Goal: Transaction & Acquisition: Purchase product/service

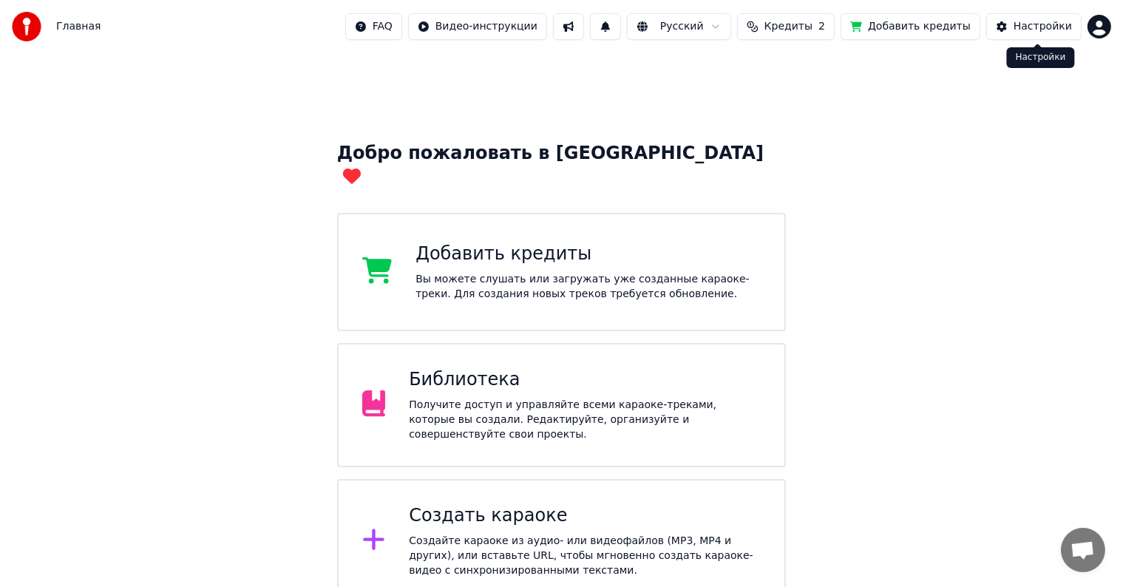
click at [1095, 27] on html "Главная FAQ Видео-инструкции Русский Кредиты 2 Добавить кредиты Настройки Добро…" at bounding box center [561, 374] width 1123 height 748
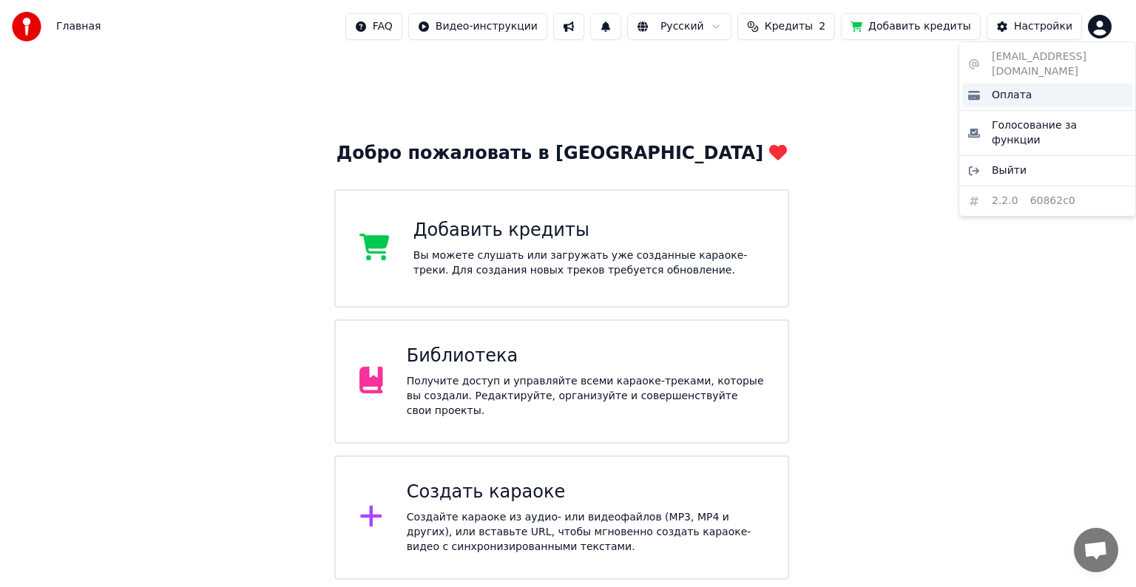
click at [1006, 88] on span "Оплата" at bounding box center [1012, 95] width 40 height 15
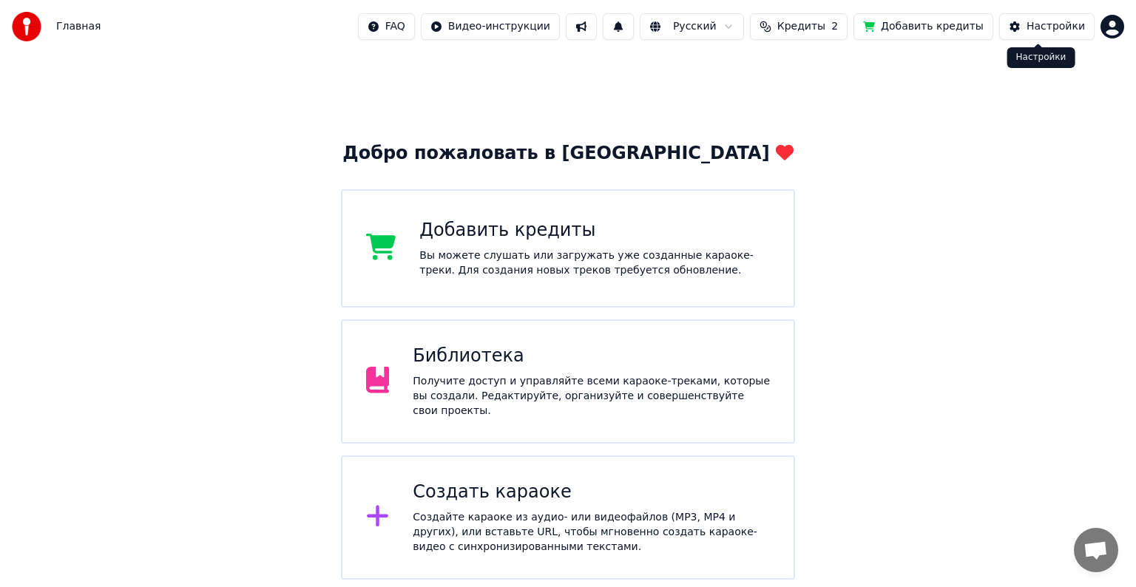
click at [1096, 31] on html "Главная FAQ Видео-инструкции Русский Кредиты 2 Добавить кредиты Настройки Добро…" at bounding box center [568, 362] width 1136 height 725
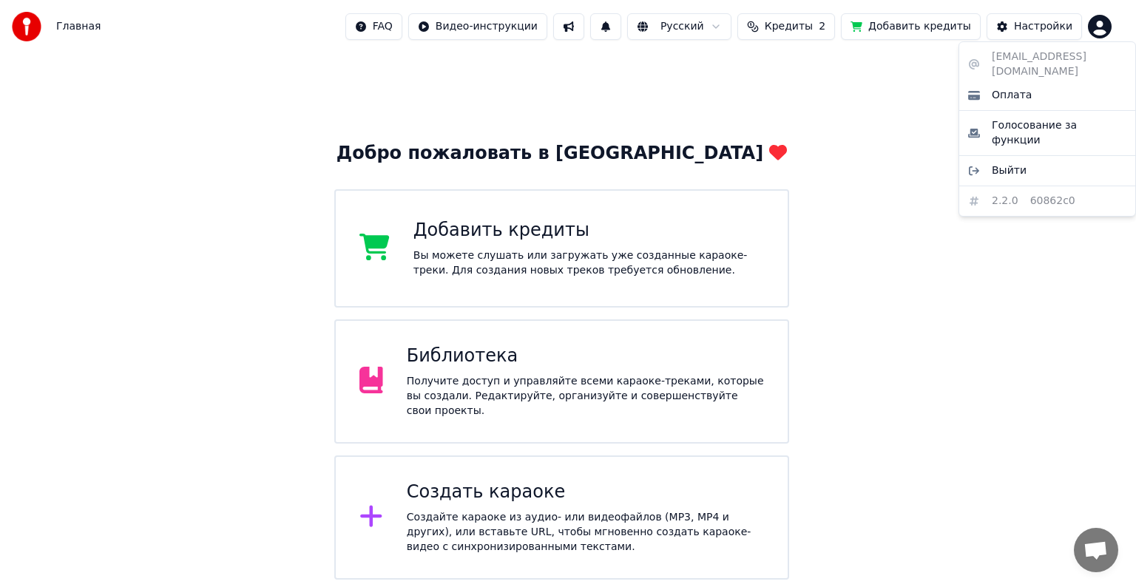
click at [819, 35] on html "Главная FAQ Видео-инструкции Русский Кредиты 2 Добавить кредиты Настройки Добро…" at bounding box center [568, 362] width 1136 height 725
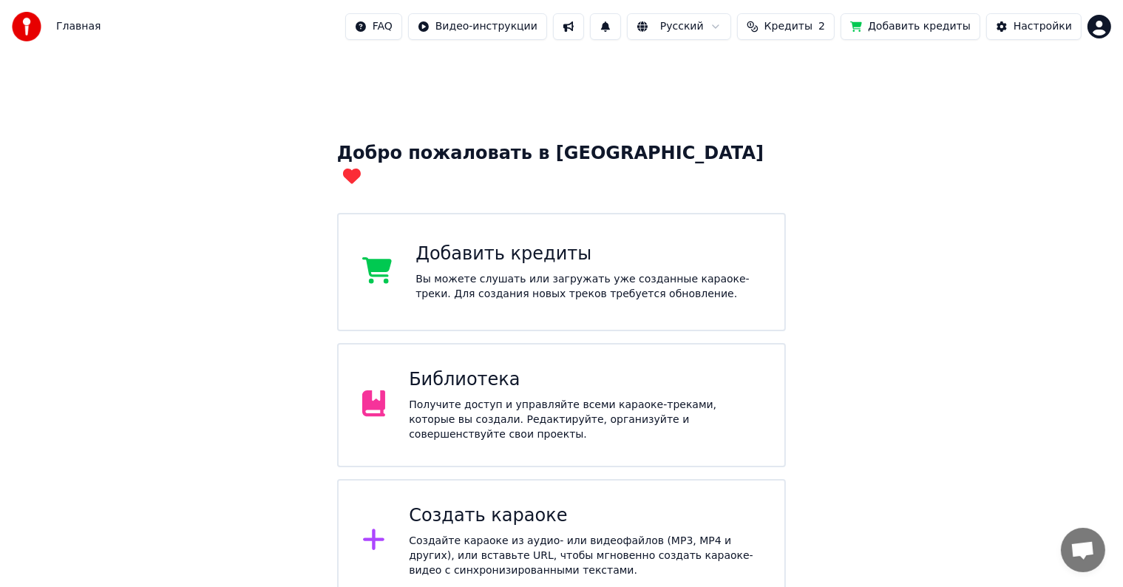
click at [813, 33] on span "Кредиты" at bounding box center [789, 26] width 48 height 15
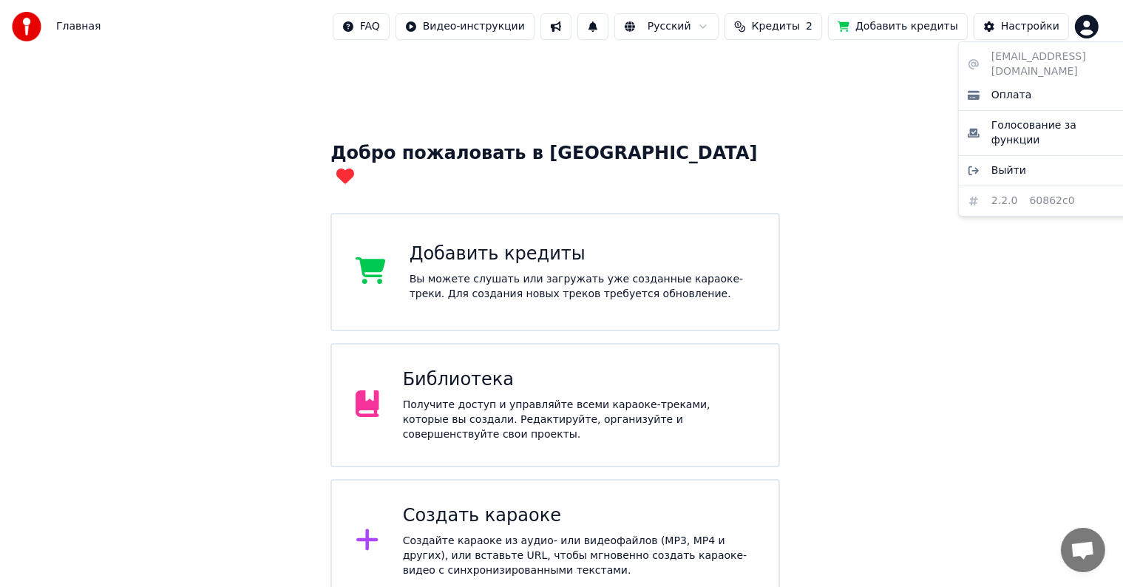
click at [1110, 20] on html "Главная FAQ Видео-инструкции Русский Кредиты 2 Добавить кредиты Настройки Добро…" at bounding box center [561, 374] width 1123 height 748
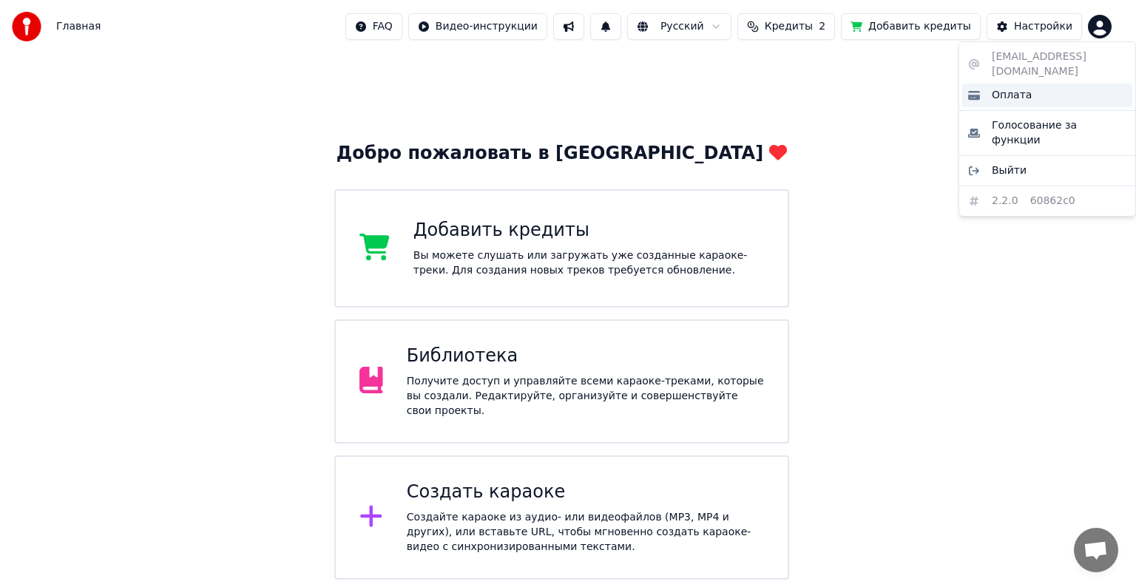
click at [1031, 84] on div "Оплата" at bounding box center [1047, 96] width 170 height 24
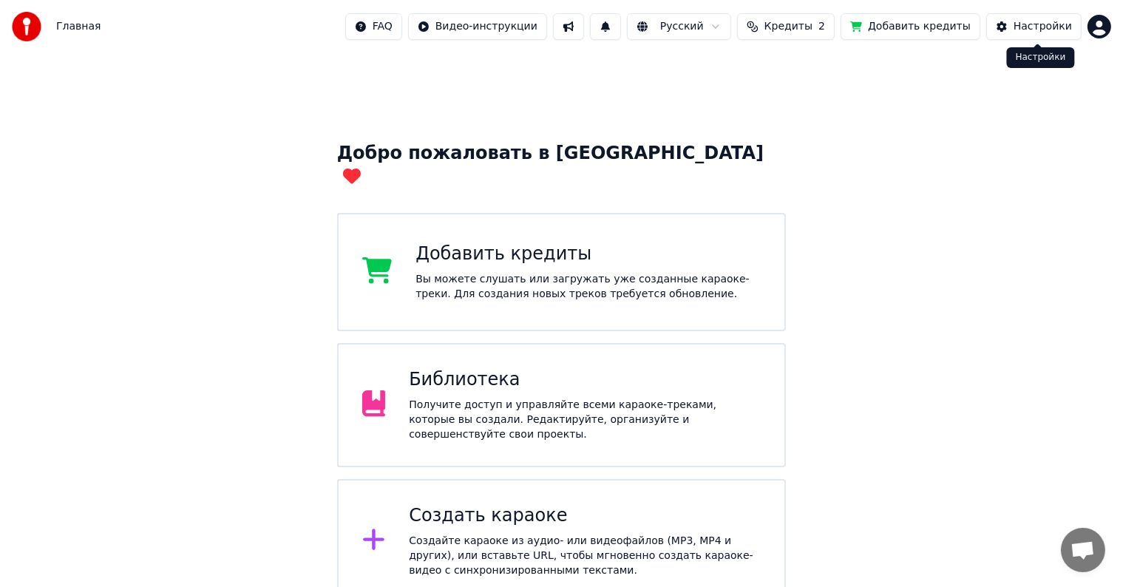
click at [1067, 22] on div "Настройки" at bounding box center [1043, 26] width 58 height 15
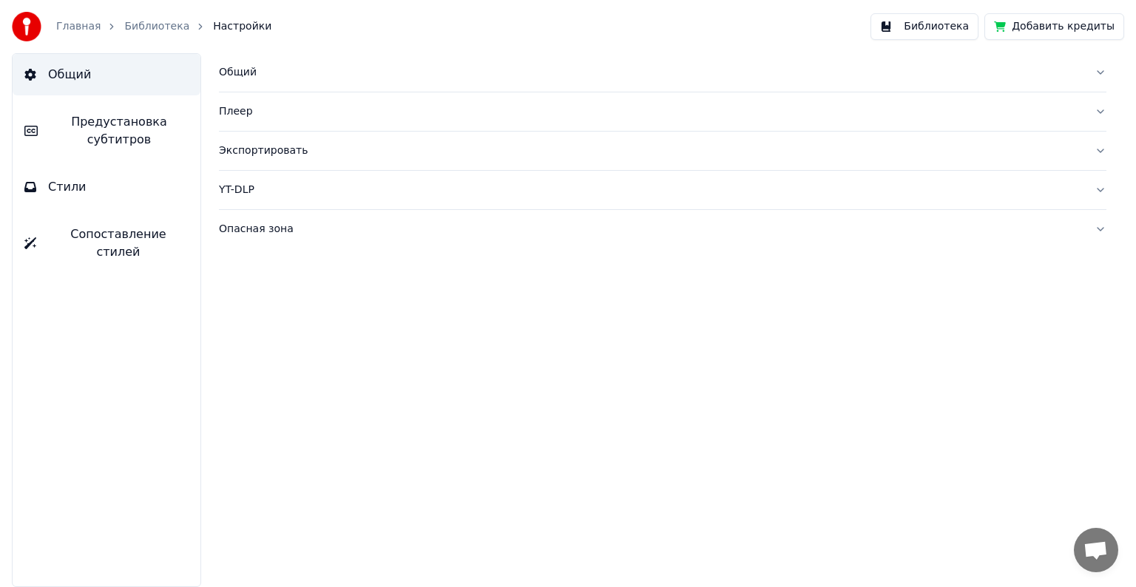
click at [106, 119] on span "Предустановка субтитров" at bounding box center [119, 130] width 139 height 35
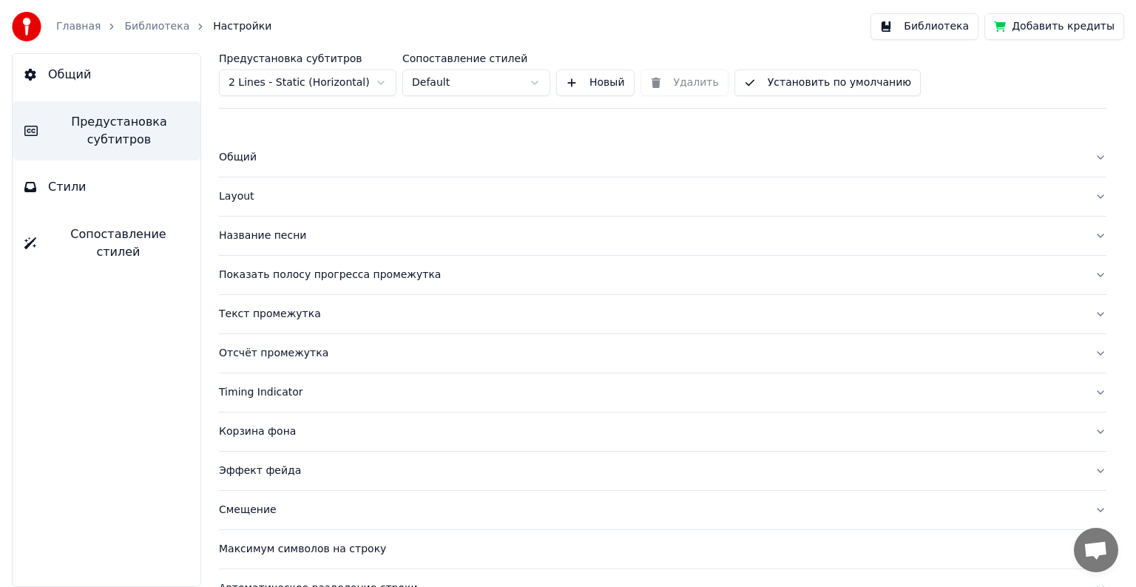
click at [92, 189] on button "Стили" at bounding box center [107, 186] width 188 height 41
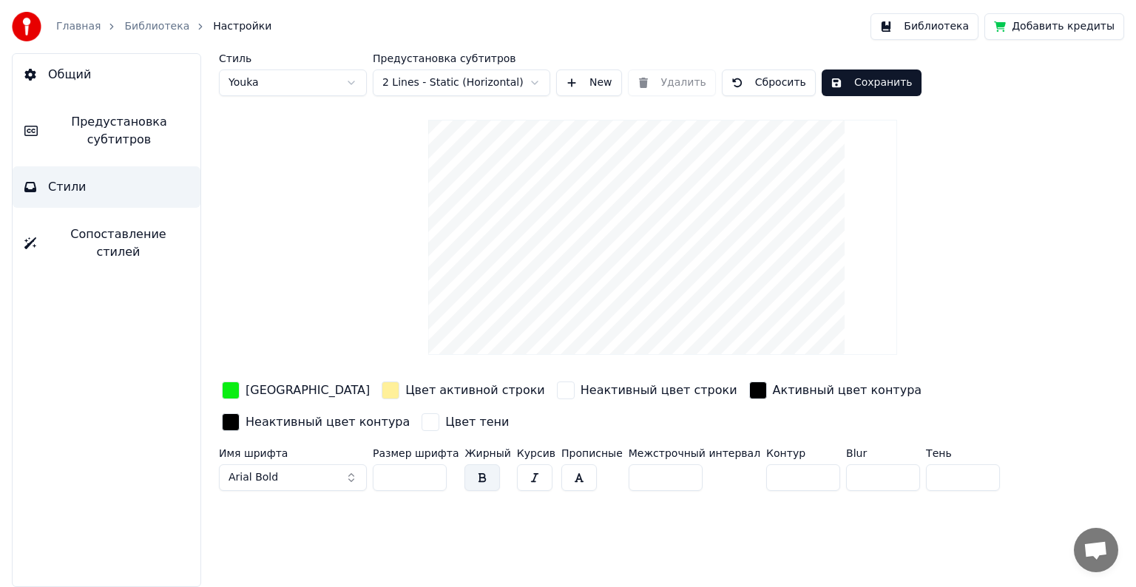
click at [98, 235] on span "Сопоставление стилей" at bounding box center [118, 243] width 140 height 35
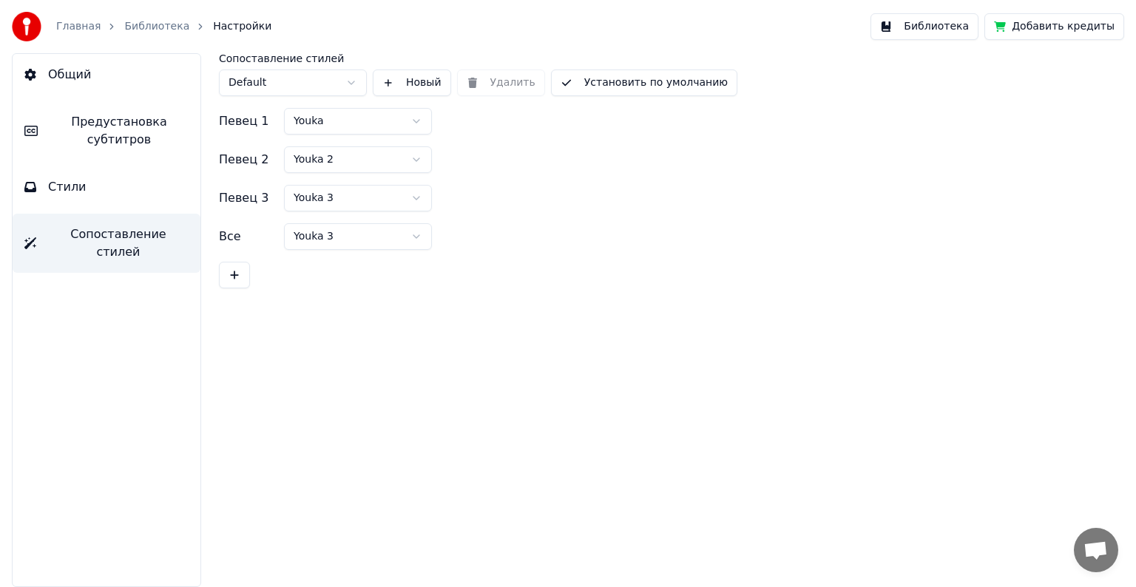
click at [153, 35] on div "Главная Библиотека Настройки" at bounding box center [142, 27] width 260 height 30
click at [154, 31] on link "Библиотека" at bounding box center [156, 26] width 65 height 15
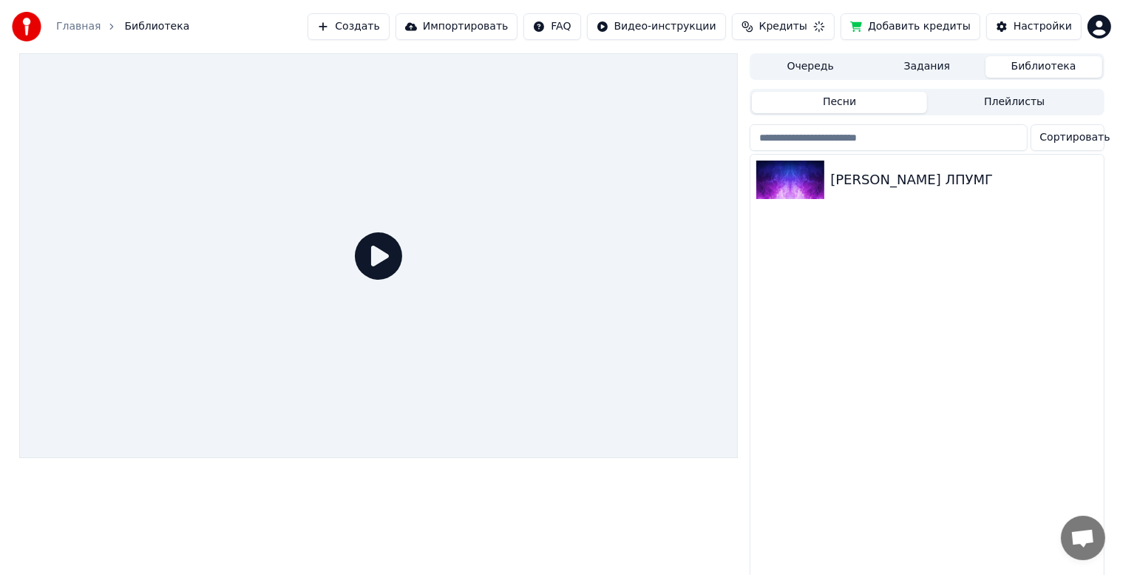
click at [62, 33] on link "Главная" at bounding box center [78, 26] width 44 height 15
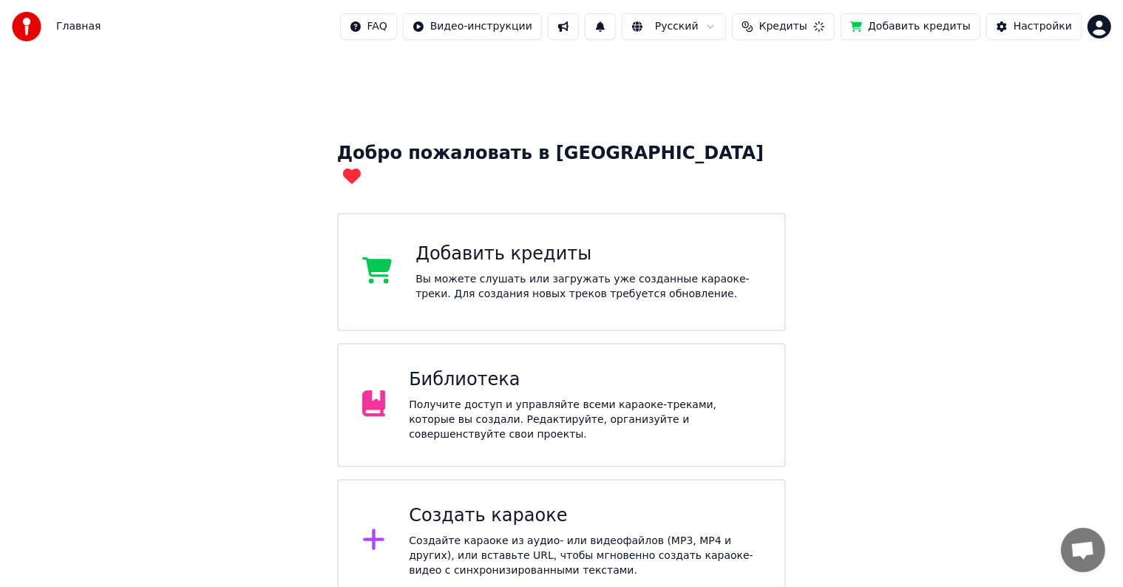
click at [33, 28] on img at bounding box center [27, 27] width 30 height 30
click at [579, 30] on button at bounding box center [563, 26] width 31 height 27
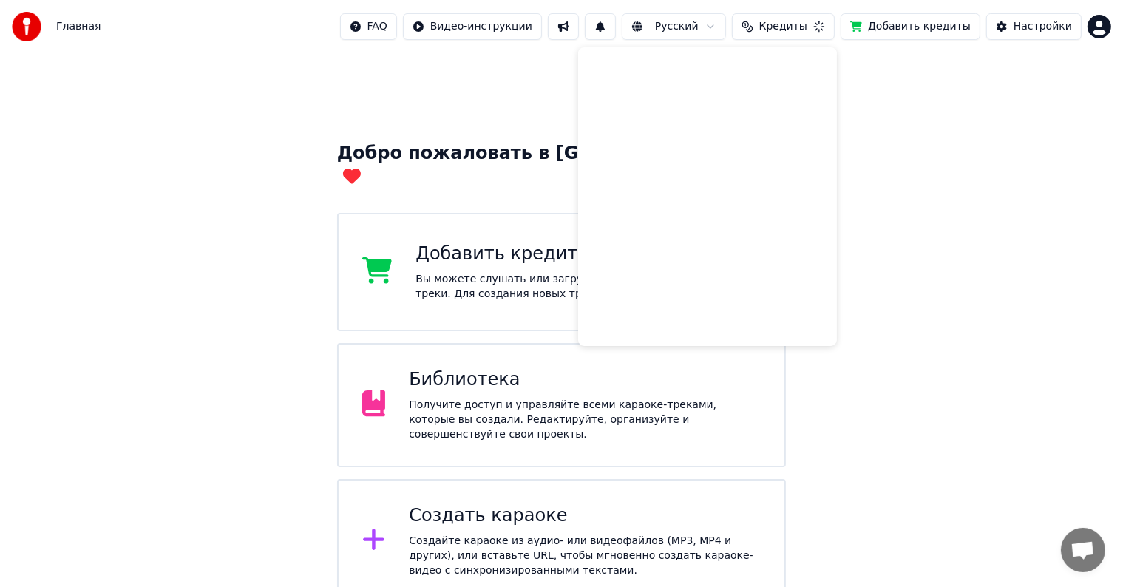
click at [616, 27] on button at bounding box center [600, 26] width 31 height 27
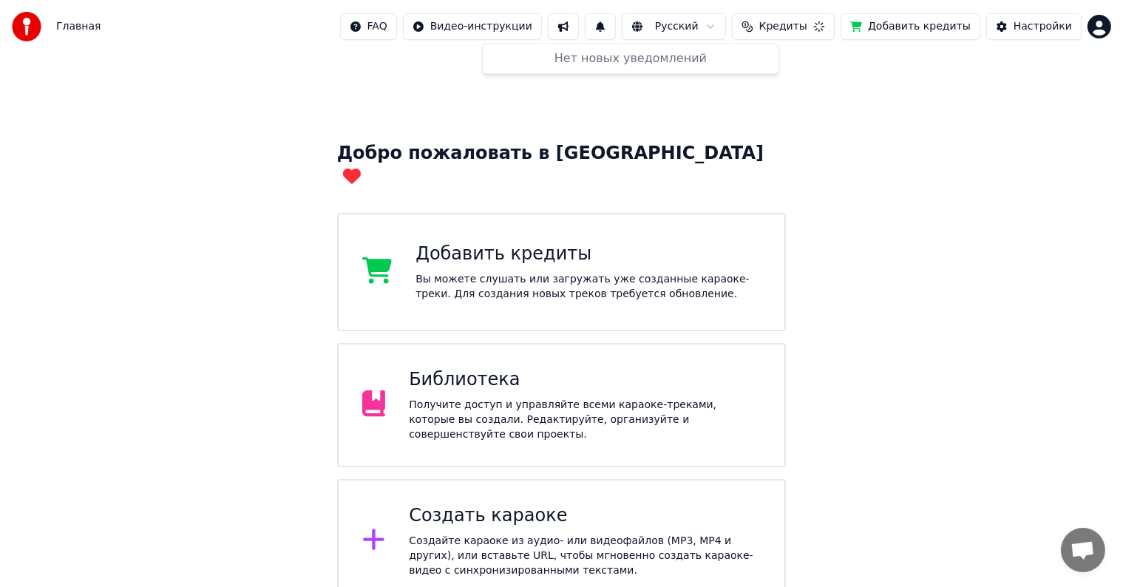
click at [666, 24] on html "Главная FAQ Видео-инструкции Русский Кредиты Добавить кредиты Настройки Добро п…" at bounding box center [561, 374] width 1123 height 748
click at [666, 24] on html "Главная FAQ Видео-инструкции Русский Кредиты 2 Добавить кредиты Настройки Добро…" at bounding box center [561, 374] width 1123 height 748
click at [770, 24] on button "Кредиты 2" at bounding box center [786, 26] width 98 height 27
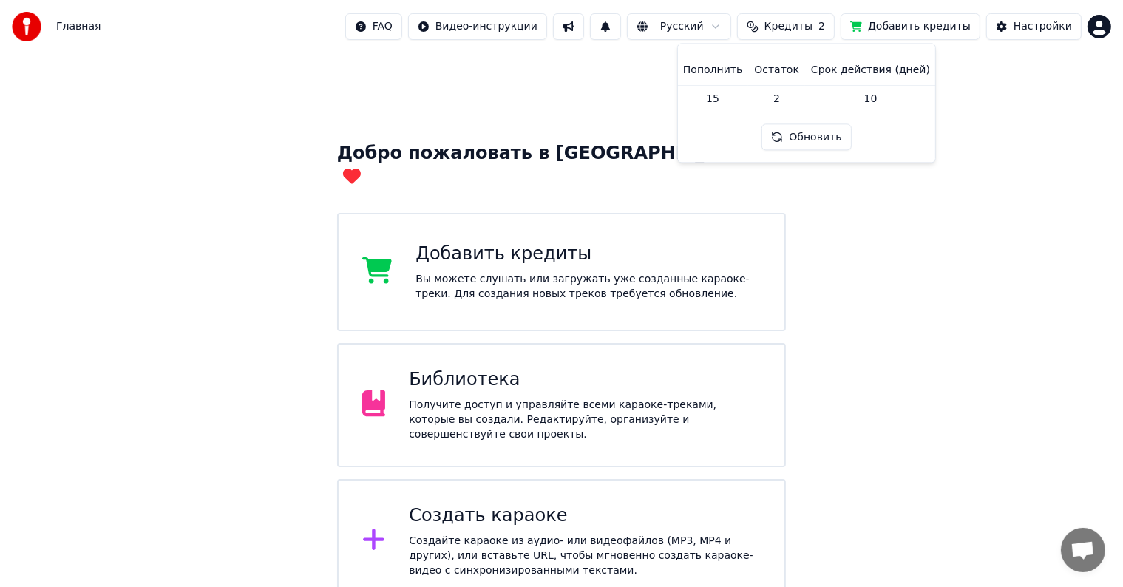
click at [725, 104] on td "15" at bounding box center [712, 98] width 71 height 27
click at [724, 99] on td "15" at bounding box center [712, 98] width 71 height 27
click at [732, 99] on td "15" at bounding box center [712, 98] width 71 height 27
click at [815, 142] on button "Обновить" at bounding box center [806, 137] width 89 height 27
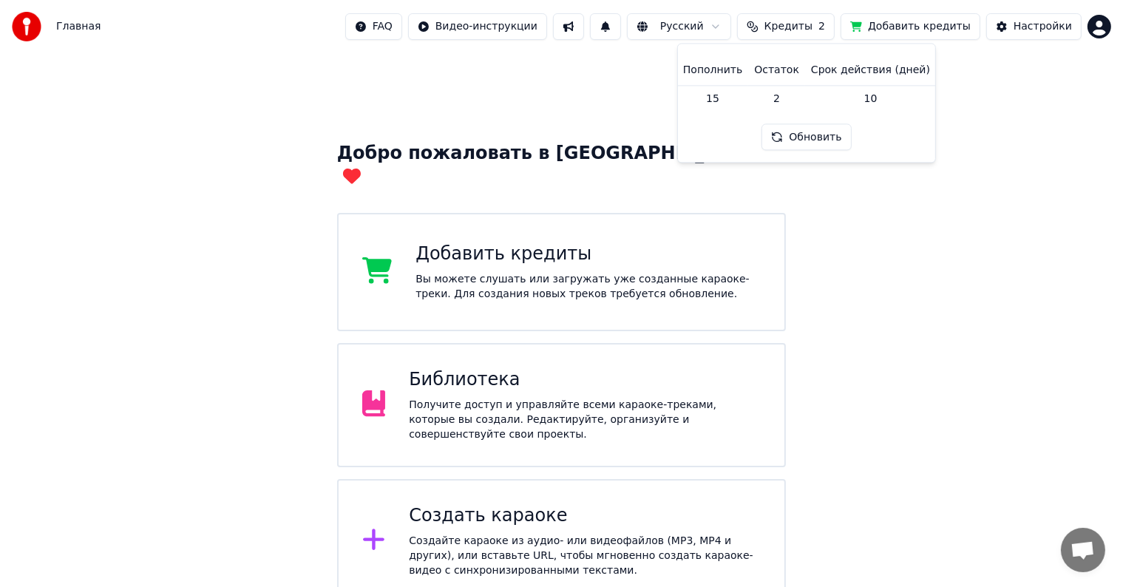
click at [815, 142] on button "Обновить" at bounding box center [806, 137] width 89 height 27
click at [895, 33] on button "Добавить кредиты" at bounding box center [911, 26] width 140 height 27
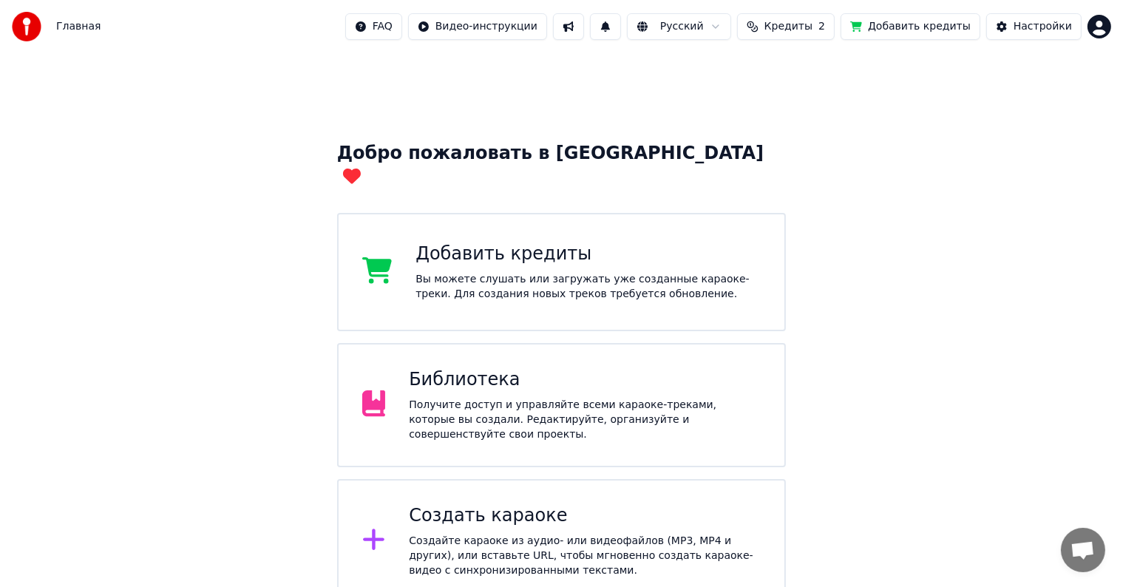
click at [935, 30] on button "Добавить кредиты" at bounding box center [911, 26] width 140 height 27
